Goal: Task Accomplishment & Management: Use online tool/utility

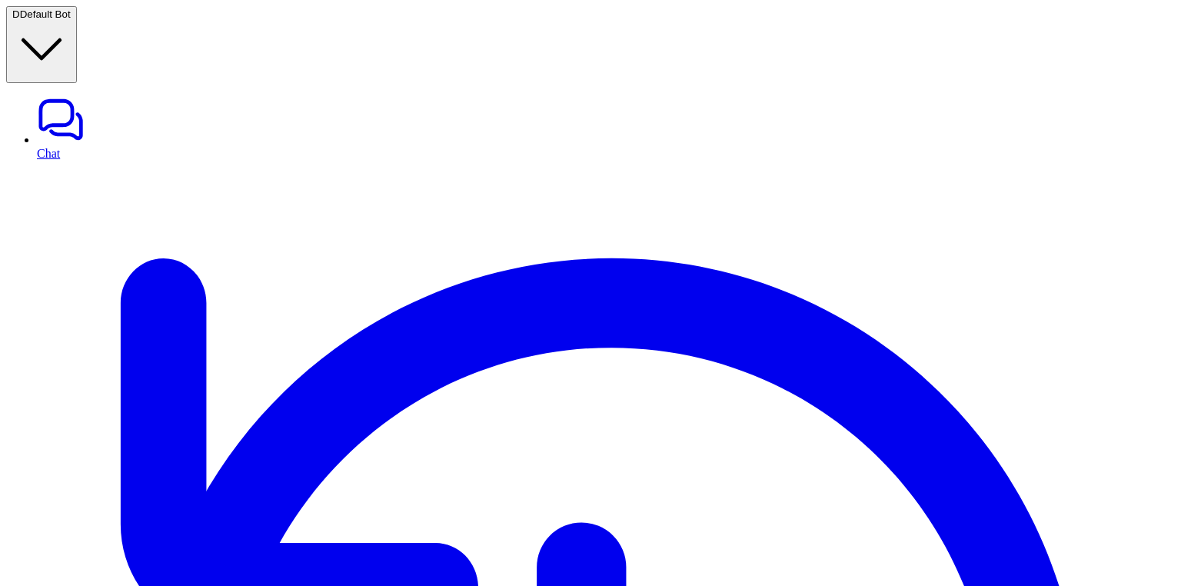
scroll to position [530, 0]
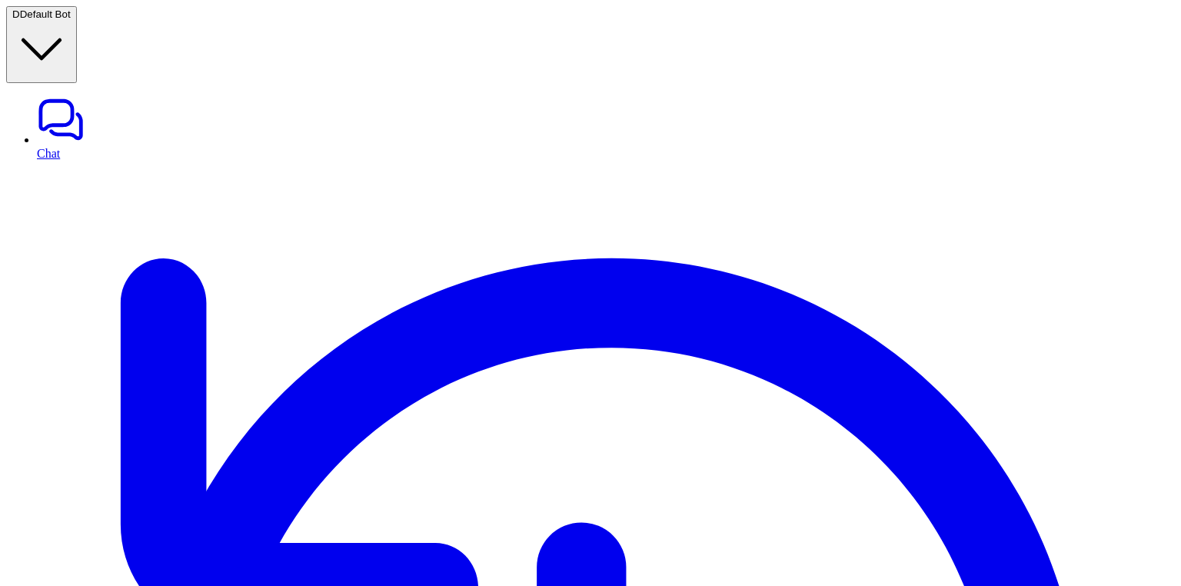
scroll to position [602, 0]
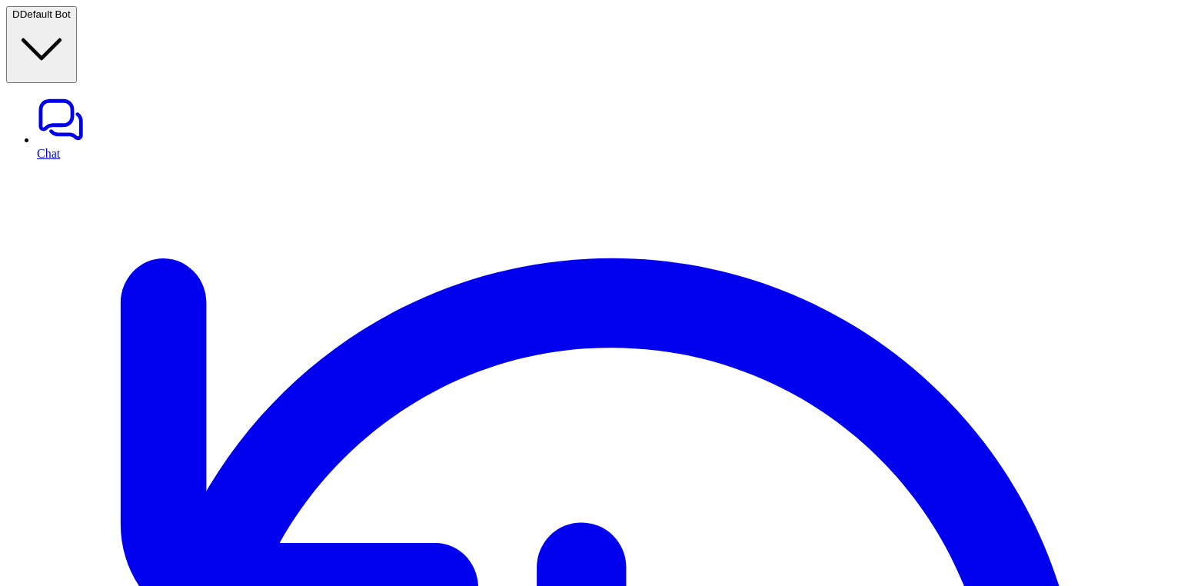
drag, startPoint x: 261, startPoint y: 326, endPoint x: 646, endPoint y: 329, distance: 384.4
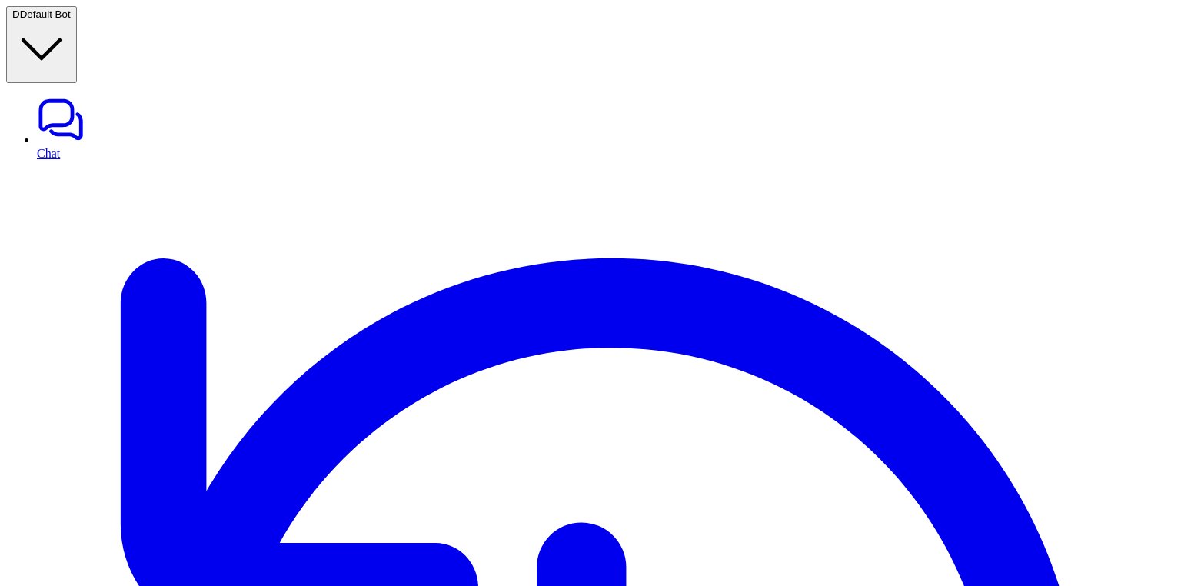
scroll to position [0, 0]
